Goal: Navigation & Orientation: Find specific page/section

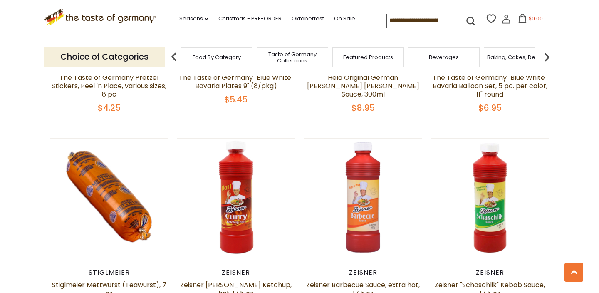
scroll to position [1843, 0]
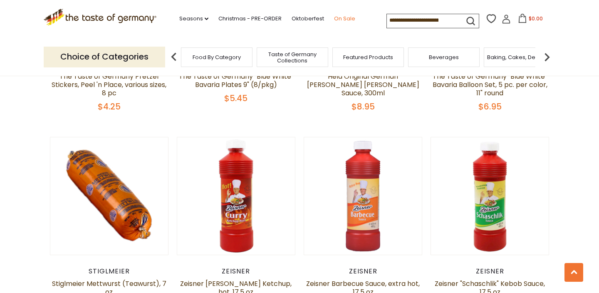
click at [352, 18] on link "On Sale" at bounding box center [344, 18] width 21 height 9
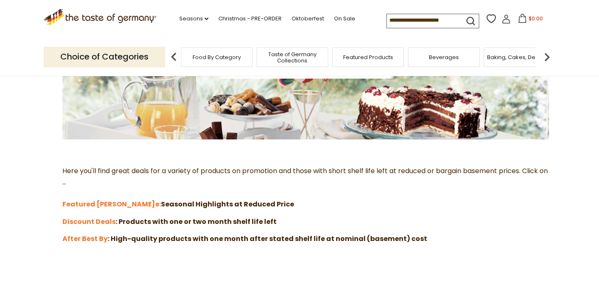
scroll to position [160, 0]
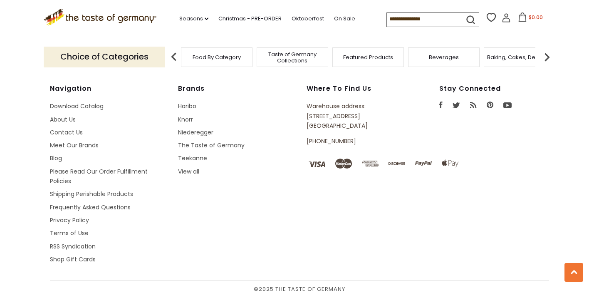
scroll to position [685, 0]
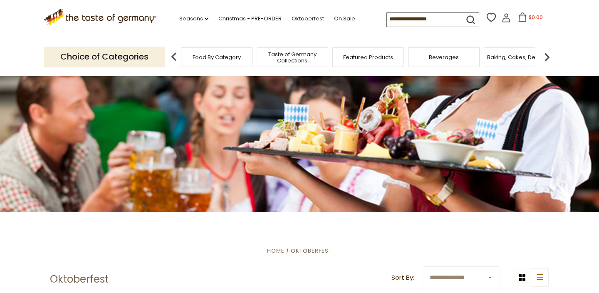
scroll to position [15, 0]
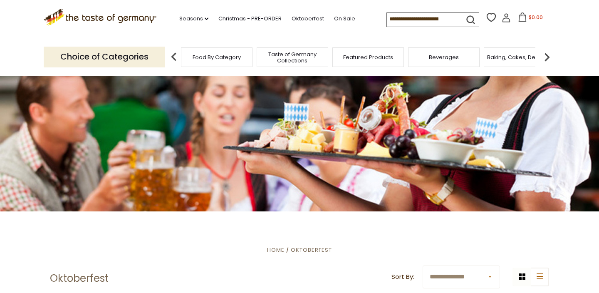
click at [276, 61] on span "Taste of Germany Collections" at bounding box center [292, 57] width 67 height 12
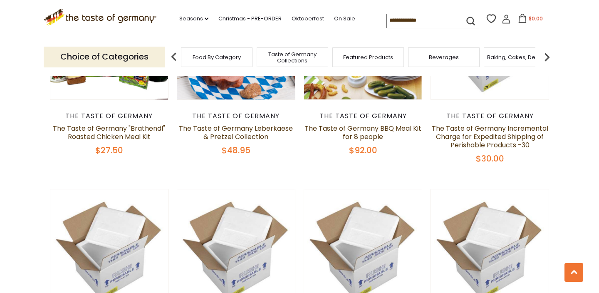
scroll to position [602, 0]
click at [511, 61] on div "Baking, Cakes, Desserts" at bounding box center [520, 57] width 72 height 20
